Goal: Task Accomplishment & Management: Manage account settings

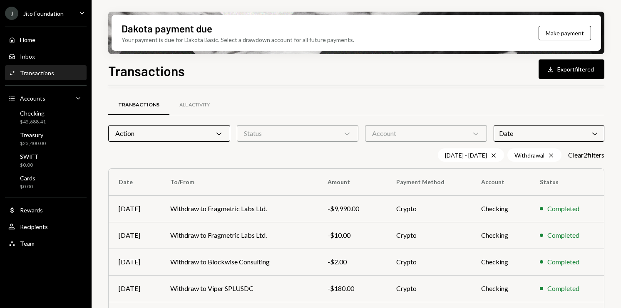
scroll to position [163, 0]
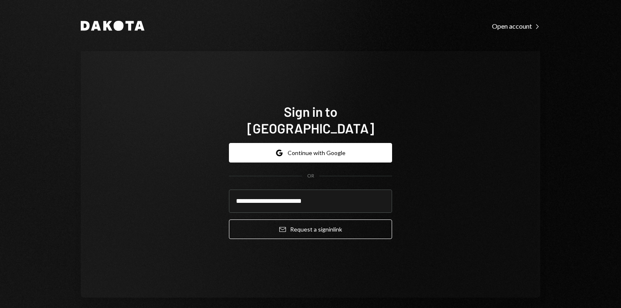
type input "**********"
click at [229, 220] on button "Email Request a sign in link" at bounding box center [310, 230] width 163 height 20
